Goal: Task Accomplishment & Management: Use online tool/utility

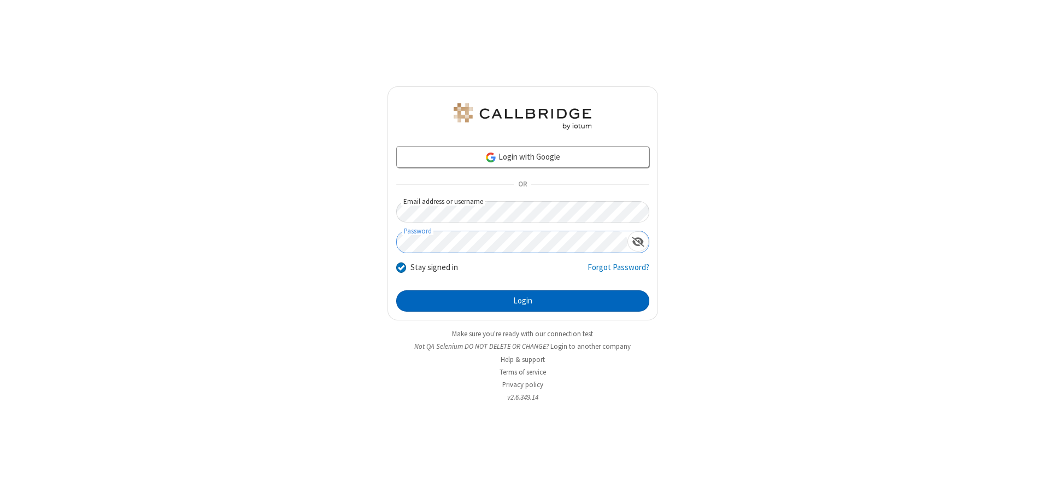
click at [523, 301] on button "Login" at bounding box center [522, 301] width 253 height 22
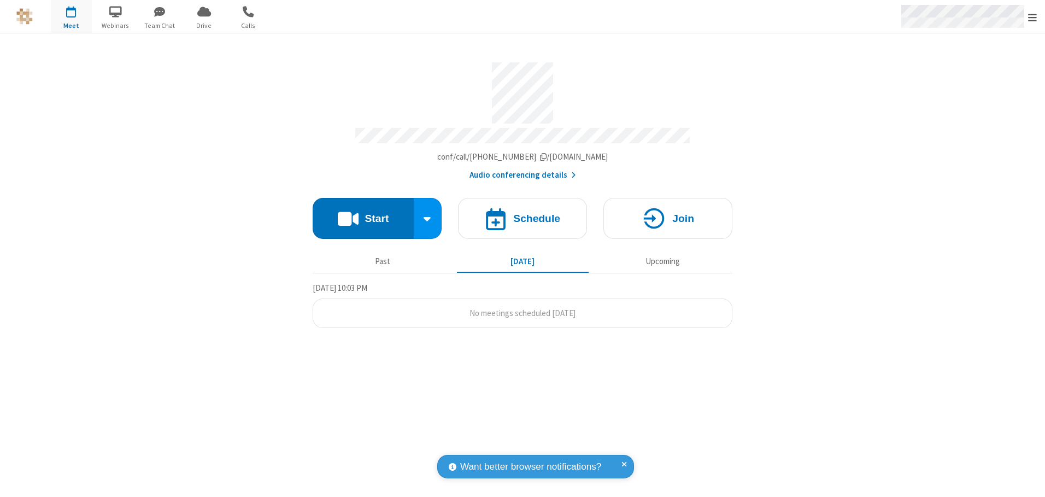
click at [1033, 17] on span "Open menu" at bounding box center [1032, 17] width 9 height 11
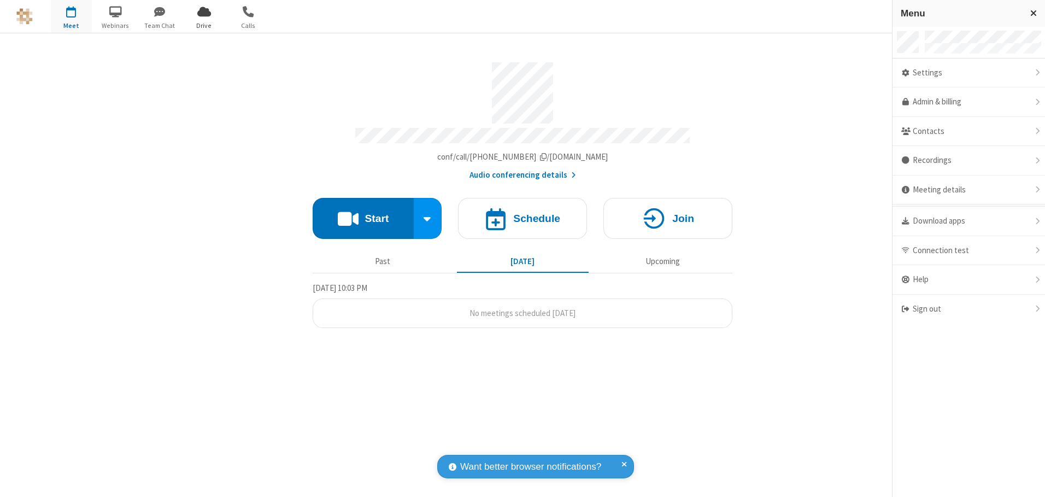
click at [204, 25] on span "Drive" at bounding box center [204, 26] width 41 height 10
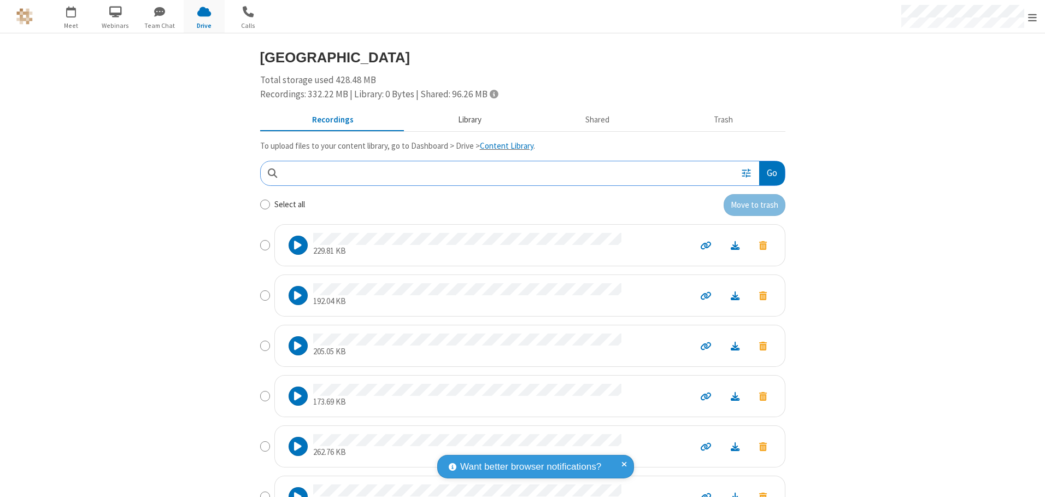
click at [464, 120] on button "Library" at bounding box center [470, 120] width 128 height 21
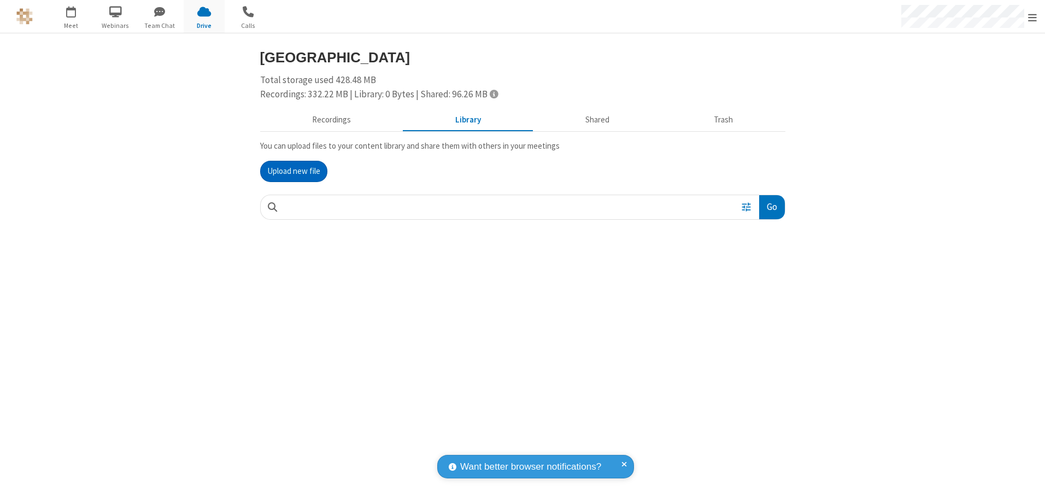
click at [294, 171] on button "Upload new file" at bounding box center [293, 172] width 67 height 22
